Goal: Navigation & Orientation: Find specific page/section

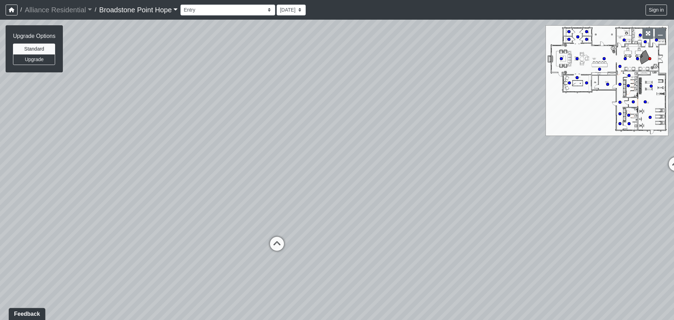
drag, startPoint x: 537, startPoint y: 193, endPoint x: 341, endPoint y: 184, distance: 196.4
click at [341, 184] on div "Loading... Leasing Desks 1 Loading... Breakroom 1 Loading... Leasing Office 1" at bounding box center [337, 170] width 674 height 300
click at [208, 245] on icon at bounding box center [208, 254] width 21 height 21
select select "1P4wVwcorfVn2bmoC4dF4X"
drag, startPoint x: 548, startPoint y: 200, endPoint x: 245, endPoint y: 206, distance: 302.9
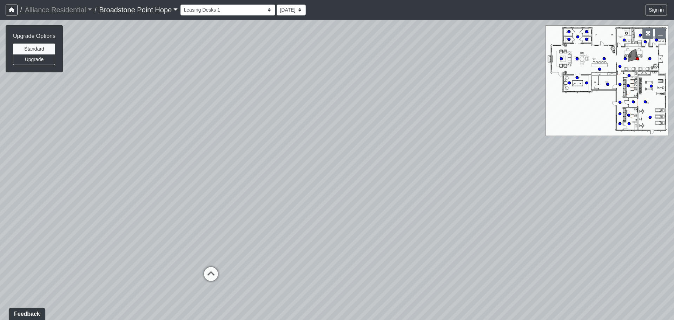
click at [245, 206] on div "Loading... Leasing Desks 1 Loading... Breakroom 1 Loading... Leasing Office 1 L…" at bounding box center [337, 170] width 674 height 300
drag, startPoint x: 490, startPoint y: 193, endPoint x: 119, endPoint y: 188, distance: 371.0
click at [119, 188] on div "Loading... Leasing Desks 1 Loading... Breakroom 1 Loading... Leasing Office 1 L…" at bounding box center [337, 170] width 674 height 300
drag, startPoint x: 501, startPoint y: 182, endPoint x: 245, endPoint y: 195, distance: 256.5
click at [253, 195] on div "Loading... Leasing Desks 1 Loading... Breakroom 1 Loading... Leasing Office 1 L…" at bounding box center [337, 170] width 674 height 300
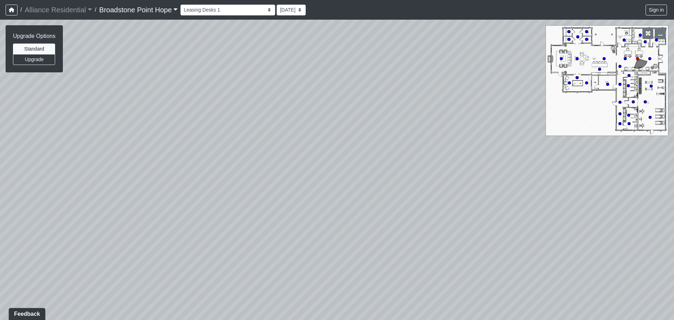
drag, startPoint x: 434, startPoint y: 198, endPoint x: 79, endPoint y: 196, distance: 354.5
click at [109, 196] on div "Loading... Leasing Desks 1 Loading... Breakroom 1 Loading... Leasing Office 1 L…" at bounding box center [337, 170] width 674 height 300
drag, startPoint x: 376, startPoint y: 217, endPoint x: 161, endPoint y: 207, distance: 215.7
click at [161, 207] on div "Loading... Leasing Desks 1 Loading... Breakroom 1 Loading... Leasing Office 1 L…" at bounding box center [337, 170] width 674 height 300
drag, startPoint x: 134, startPoint y: 181, endPoint x: 335, endPoint y: 189, distance: 201.6
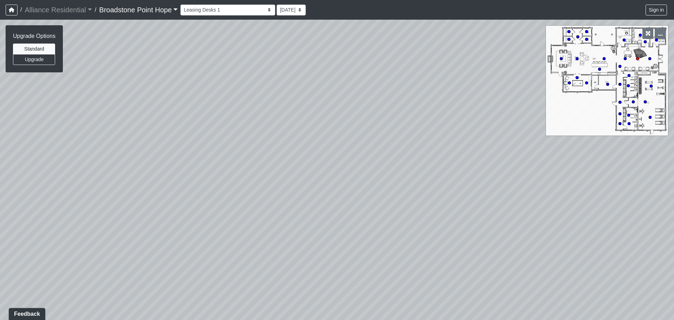
click at [305, 187] on div "Loading... Leasing Desks 1 Loading... Breakroom 1 Loading... Leasing Office 1 L…" at bounding box center [337, 170] width 674 height 300
drag, startPoint x: 217, startPoint y: 163, endPoint x: 360, endPoint y: 185, distance: 145.3
click at [360, 185] on div "Loading... Leasing Desks 1 Loading... Breakroom 1 Loading... Leasing Office 1 L…" at bounding box center [337, 170] width 674 height 300
drag, startPoint x: 224, startPoint y: 155, endPoint x: 398, endPoint y: 174, distance: 175.8
click at [397, 174] on div "Loading... Leasing Desks 1 Loading... Breakroom 1 Loading... Leasing Office 1 L…" at bounding box center [337, 170] width 674 height 300
